Goal: Task Accomplishment & Management: Use online tool/utility

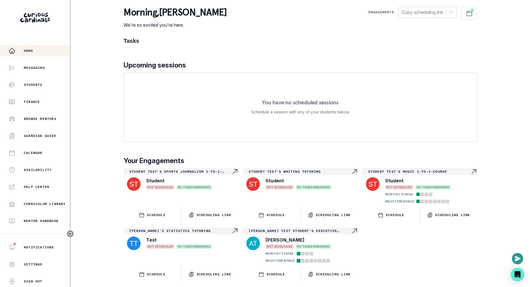
scroll to position [77, 0]
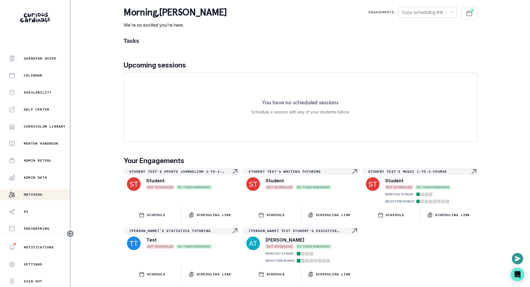
click at [37, 195] on p "Matching" at bounding box center [33, 194] width 19 height 5
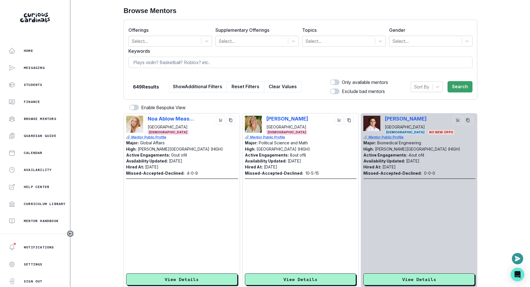
click at [240, 61] on input at bounding box center [300, 62] width 344 height 11
type input "college"
click at [377, 39] on div at bounding box center [380, 41] width 10 height 10
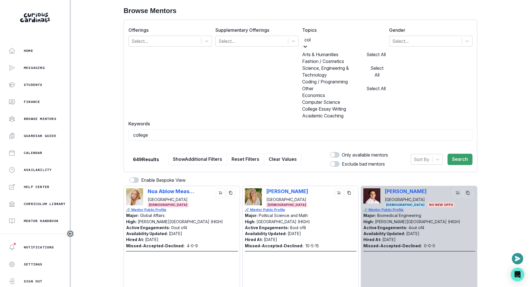
type input "coll"
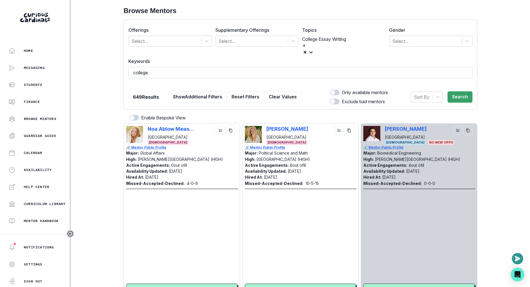
click at [270, 67] on input "college" at bounding box center [300, 72] width 344 height 11
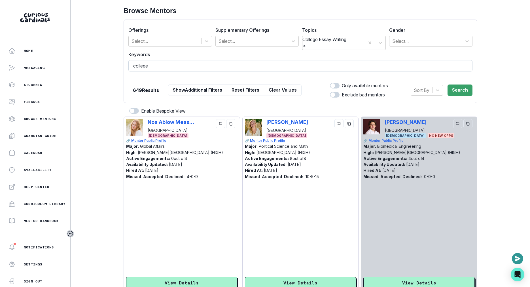
click at [258, 62] on input "college" at bounding box center [300, 65] width 344 height 11
type input "college application"
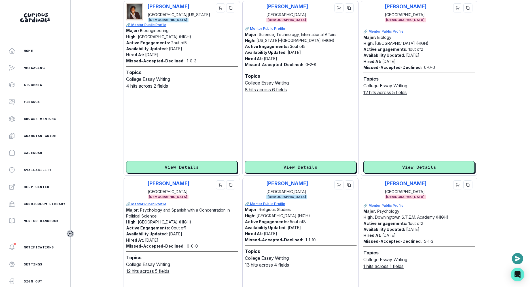
scroll to position [131, 0]
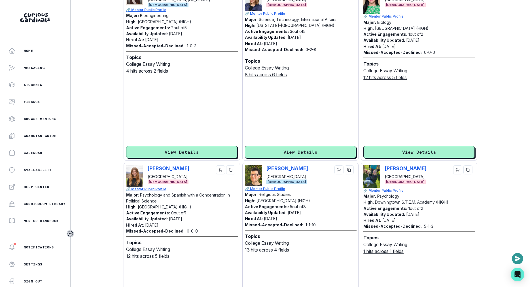
click at [266, 165] on div "[PERSON_NAME] [GEOGRAPHIC_DATA] [DEMOGRAPHIC_DATA]" at bounding box center [300, 175] width 111 height 21
copy p "[PERSON_NAME]"
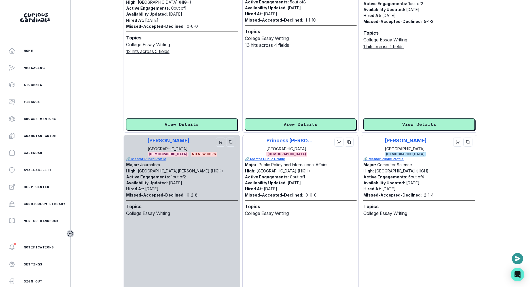
scroll to position [0, 0]
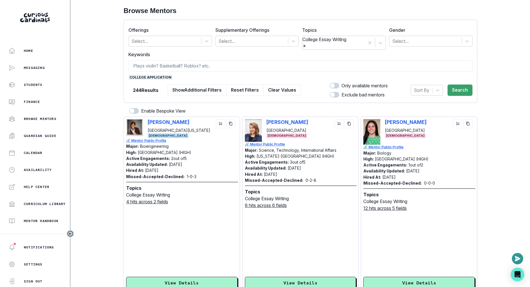
click at [331, 83] on span at bounding box center [332, 85] width 5 height 5
click at [330, 83] on input "checkbox" at bounding box center [329, 83] width 0 height 0
checkbox input "true"
click at [453, 86] on button "Search" at bounding box center [460, 90] width 25 height 11
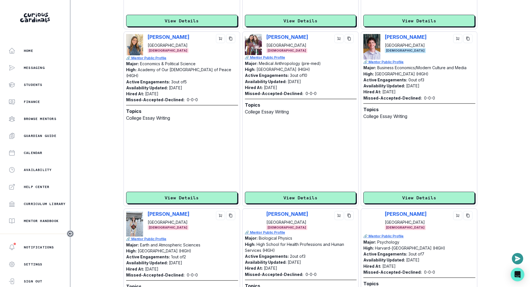
scroll to position [1613, 0]
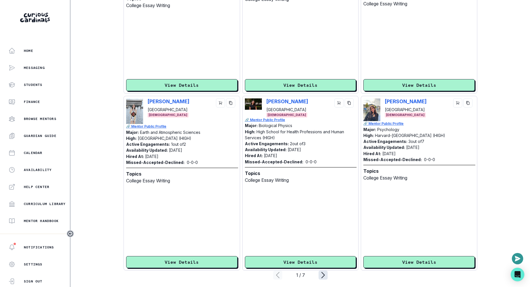
click at [322, 271] on icon "page right" at bounding box center [323, 275] width 9 height 9
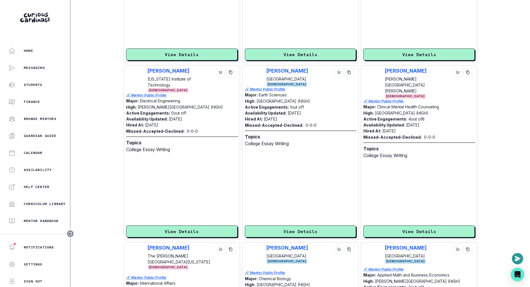
scroll to position [0, 0]
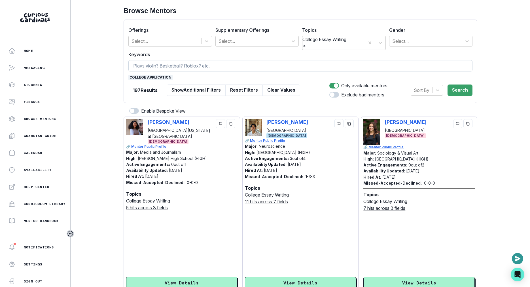
click at [241, 62] on input at bounding box center [300, 65] width 344 height 11
type input "admissions"
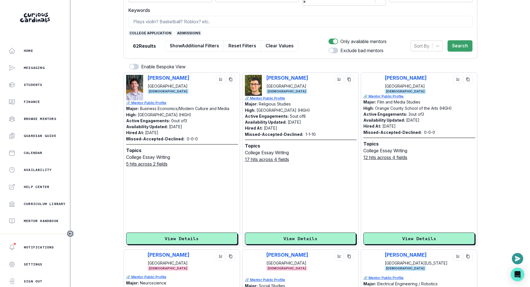
scroll to position [45, 0]
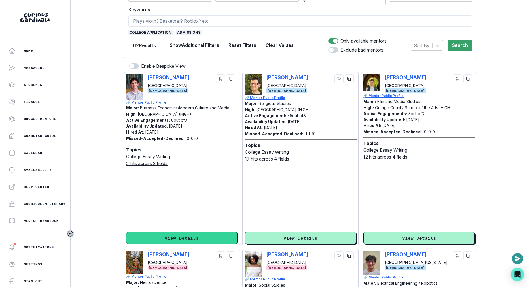
click at [187, 232] on button "View Details" at bounding box center [181, 238] width 111 height 12
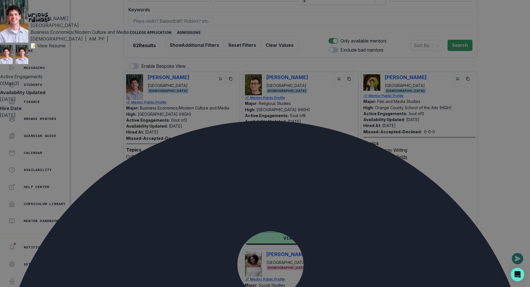
scroll to position [0, 0]
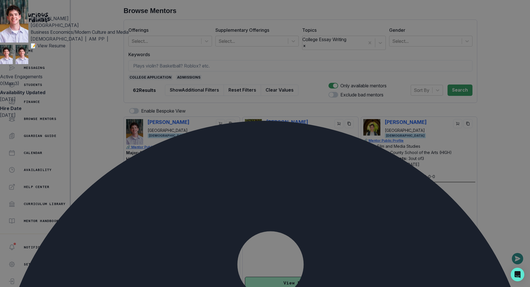
copy p "[PERSON_NAME]"
click at [88, 155] on div "[PERSON_NAME] University Business Economics/Modern Culture and Media [DEMOGRAPH…" at bounding box center [265, 143] width 530 height 287
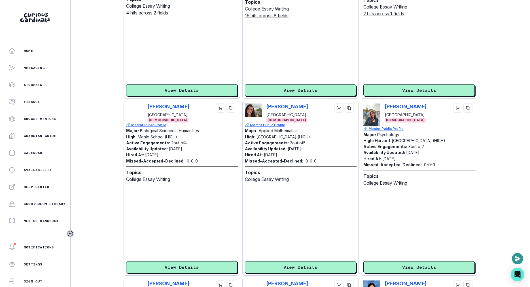
scroll to position [375, 0]
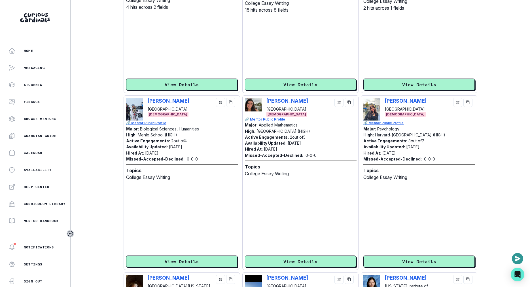
click at [383, 98] on div "[PERSON_NAME] [GEOGRAPHIC_DATA] [DEMOGRAPHIC_DATA]" at bounding box center [419, 109] width 111 height 23
copy p "[PERSON_NAME]"
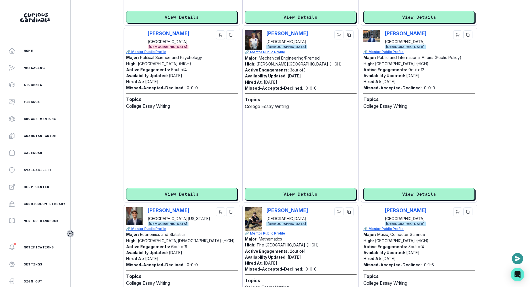
scroll to position [1613, 0]
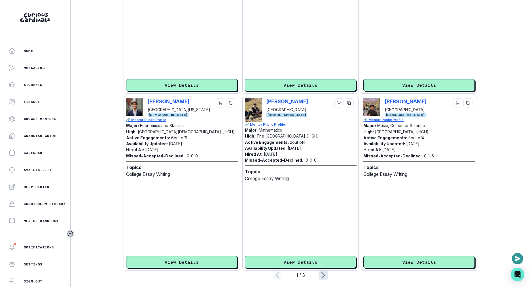
click at [322, 273] on icon "page right" at bounding box center [323, 275] width 3 height 6
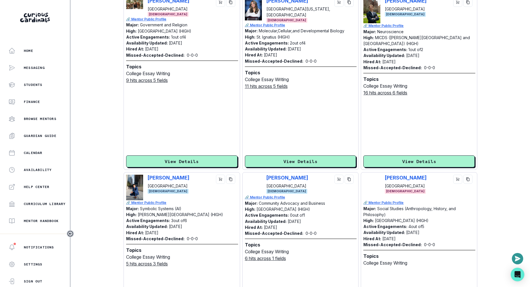
scroll to position [119, 0]
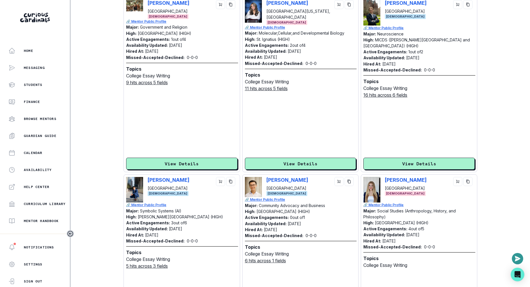
click at [311, 177] on div "[PERSON_NAME] [GEOGRAPHIC_DATA]" at bounding box center [312, 184] width 90 height 14
copy p "[PERSON_NAME]"
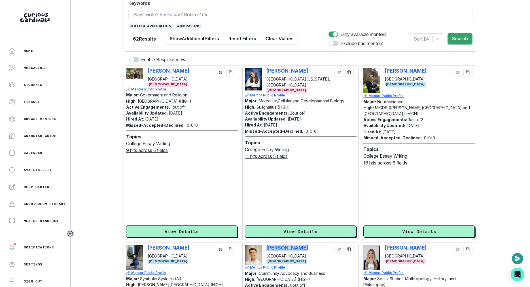
scroll to position [17, 0]
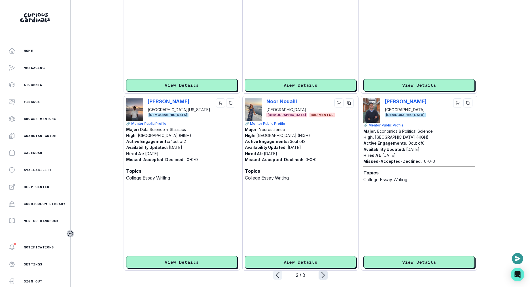
click at [323, 272] on icon "page right" at bounding box center [323, 275] width 9 height 9
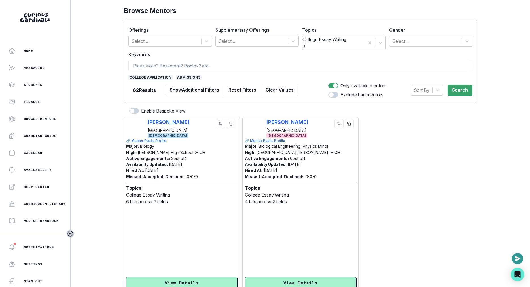
scroll to position [21, 0]
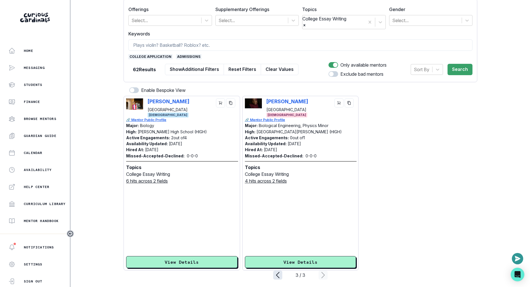
click at [276, 275] on icon "page left" at bounding box center [277, 275] width 9 height 9
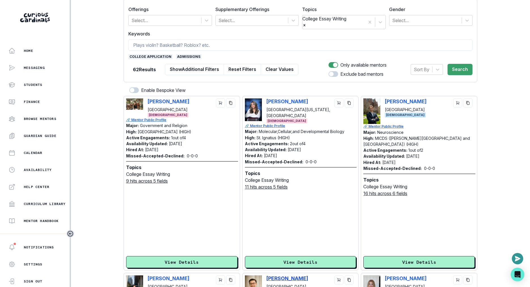
click at [276, 275] on p "[PERSON_NAME]" at bounding box center [288, 278] width 42 height 6
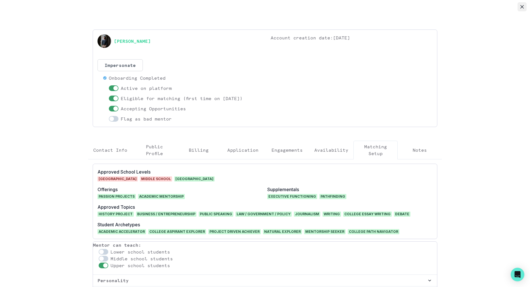
click at [521, 7] on icon "Close" at bounding box center [522, 6] width 3 height 3
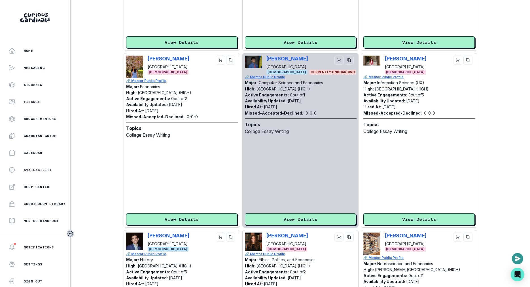
scroll to position [1613, 0]
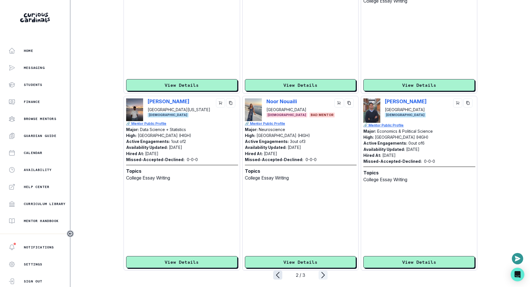
click at [278, 273] on icon "page left" at bounding box center [277, 275] width 9 height 9
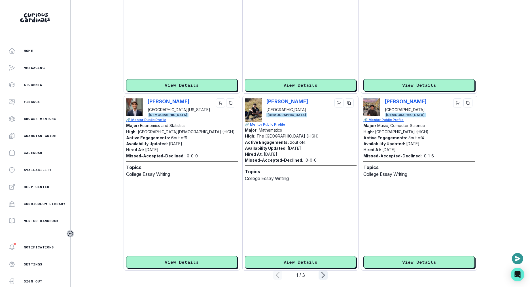
click at [145, 100] on div "[PERSON_NAME] [GEOGRAPHIC_DATA][US_STATE] [DEMOGRAPHIC_DATA]" at bounding box center [181, 107] width 111 height 19
click at [146, 100] on div "[PERSON_NAME] [GEOGRAPHIC_DATA][US_STATE] [DEMOGRAPHIC_DATA]" at bounding box center [181, 107] width 111 height 19
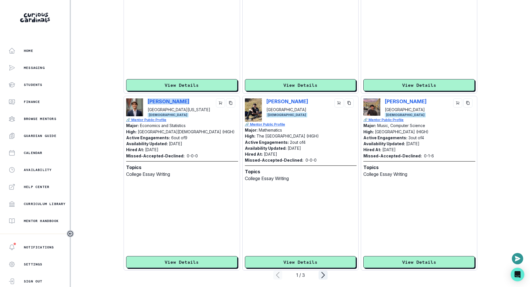
click at [146, 100] on div "[PERSON_NAME] [GEOGRAPHIC_DATA][US_STATE] [DEMOGRAPHIC_DATA]" at bounding box center [181, 107] width 111 height 19
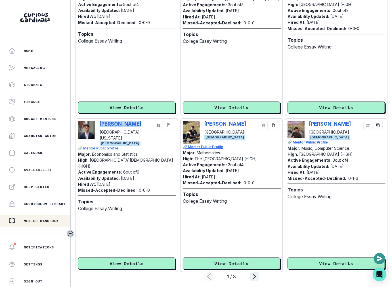
scroll to position [77, 0]
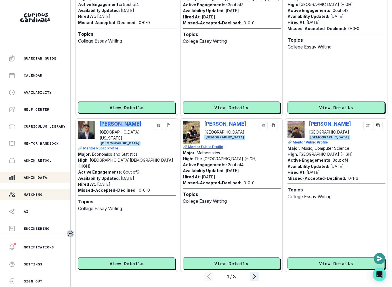
click at [43, 177] on p "Admin Data" at bounding box center [35, 177] width 23 height 5
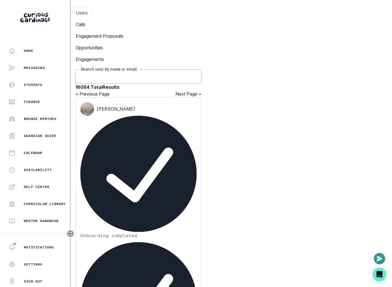
click at [182, 69] on input "Search user by name or email" at bounding box center [138, 76] width 126 height 14
paste input "[PERSON_NAME]"
type input "[PERSON_NAME]"
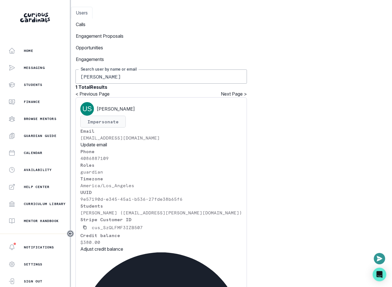
click at [121, 128] on button "Impersonate" at bounding box center [102, 122] width 45 height 12
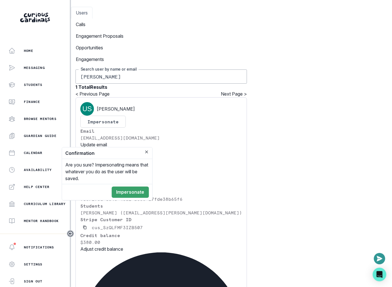
click at [141, 185] on footer "Impersonate" at bounding box center [107, 192] width 90 height 16
click at [142, 189] on button "Impersonate" at bounding box center [130, 192] width 37 height 11
